Goal: Task Accomplishment & Management: Manage account settings

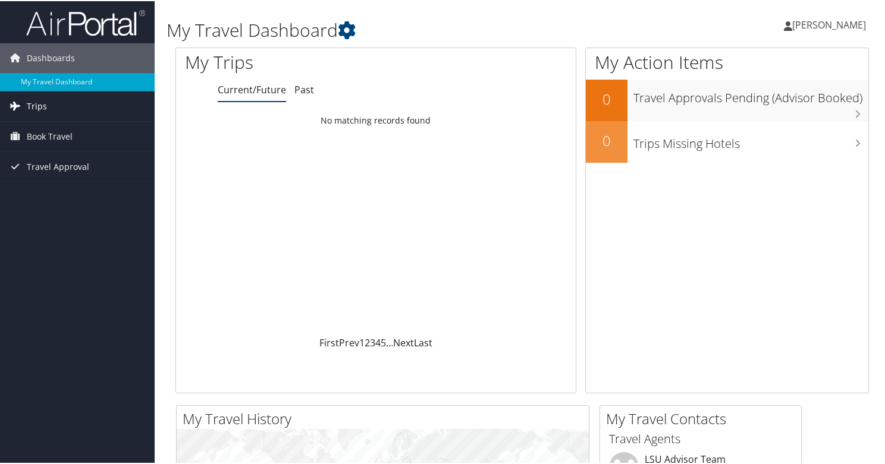
click at [30, 105] on span "Trips" at bounding box center [37, 105] width 20 height 30
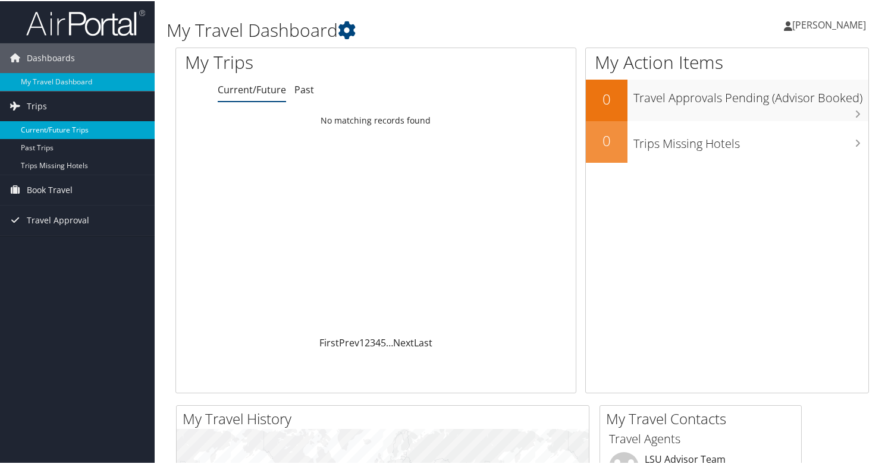
click at [65, 129] on link "Current/Future Trips" at bounding box center [77, 129] width 155 height 18
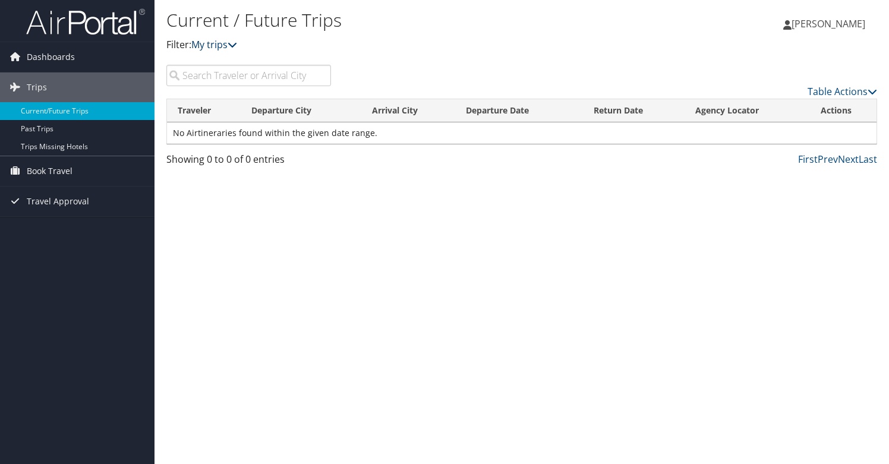
click at [228, 46] on link "My trips" at bounding box center [214, 44] width 46 height 13
click at [58, 56] on span "Dashboards" at bounding box center [51, 57] width 48 height 30
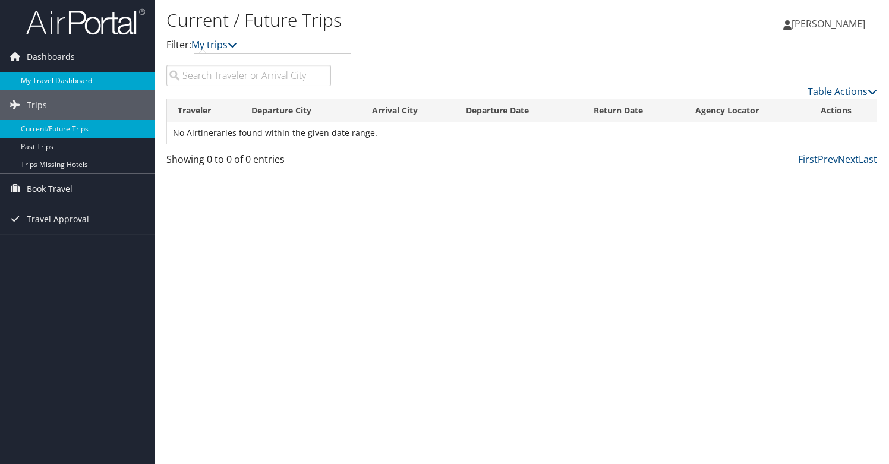
click at [59, 78] on link "My Travel Dashboard" at bounding box center [77, 81] width 155 height 18
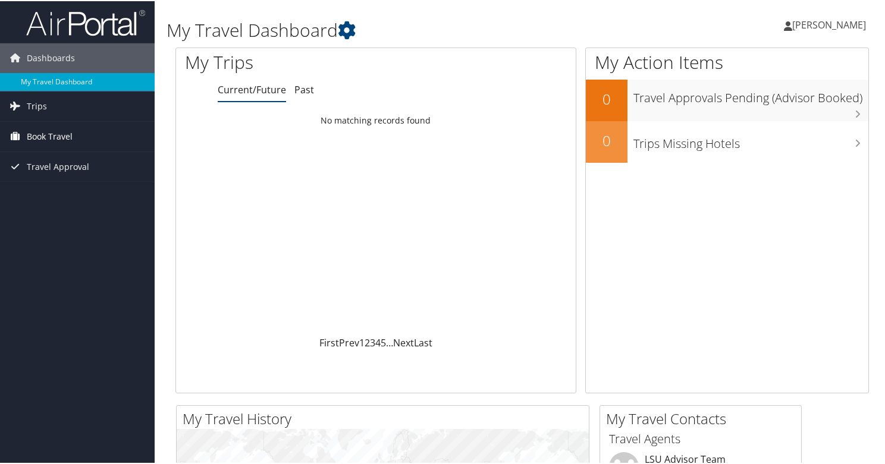
click at [77, 141] on link "Book Travel" at bounding box center [77, 136] width 155 height 30
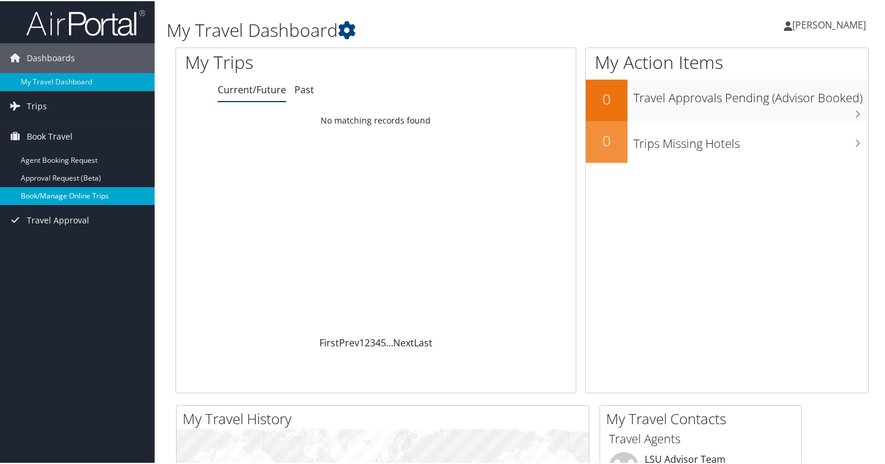
click at [98, 191] on link "Book/Manage Online Trips" at bounding box center [77, 195] width 155 height 18
click at [824, 23] on span "[PERSON_NAME]" at bounding box center [829, 23] width 74 height 13
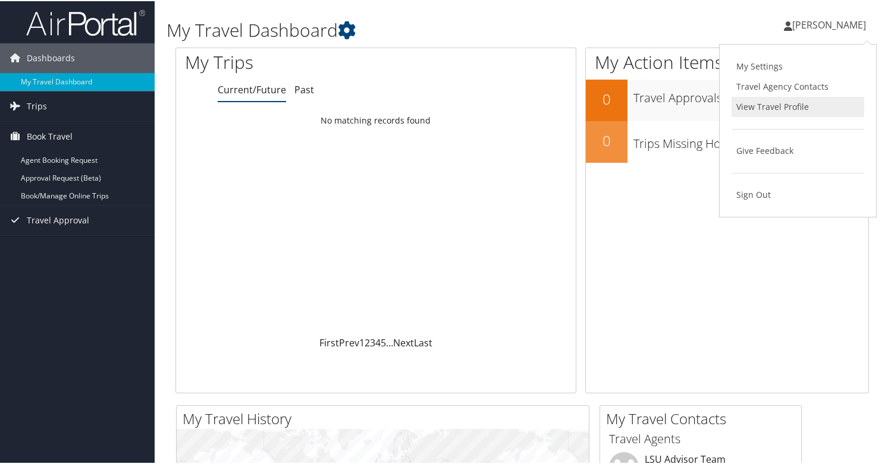
click at [779, 104] on link "View Travel Profile" at bounding box center [797, 106] width 133 height 20
click at [817, 28] on span "[PERSON_NAME]" at bounding box center [829, 23] width 74 height 13
click at [754, 67] on link "My Settings" at bounding box center [797, 65] width 133 height 20
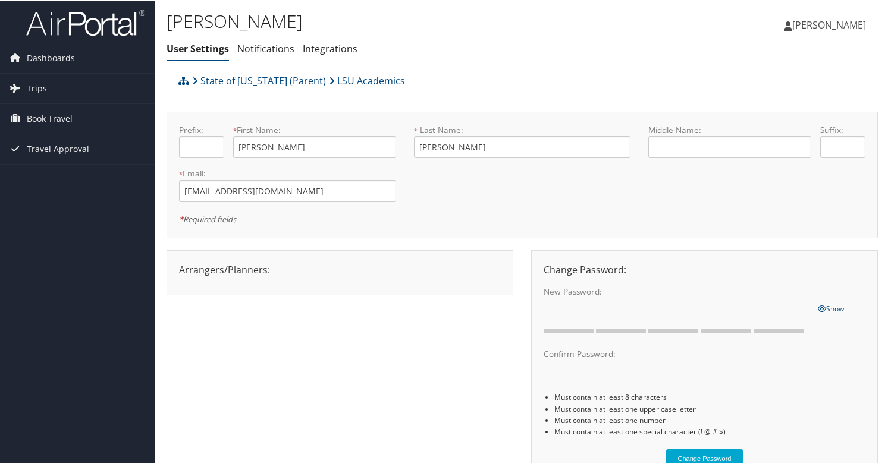
click at [828, 23] on span "[PERSON_NAME]" at bounding box center [829, 23] width 74 height 13
click at [768, 102] on link "View Travel Profile" at bounding box center [797, 106] width 133 height 20
